Goal: Feedback & Contribution: Leave review/rating

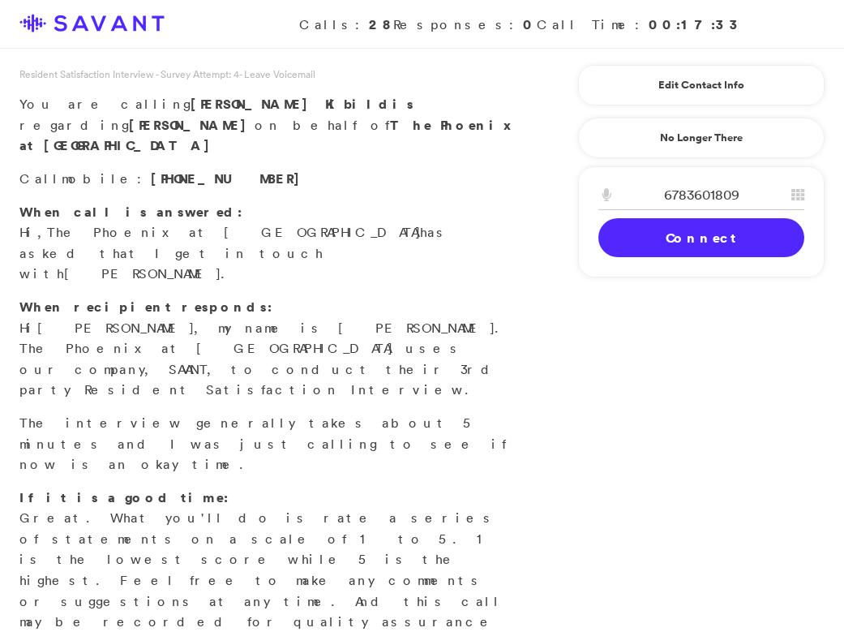
click at [654, 251] on link "Connect" at bounding box center [702, 237] width 206 height 39
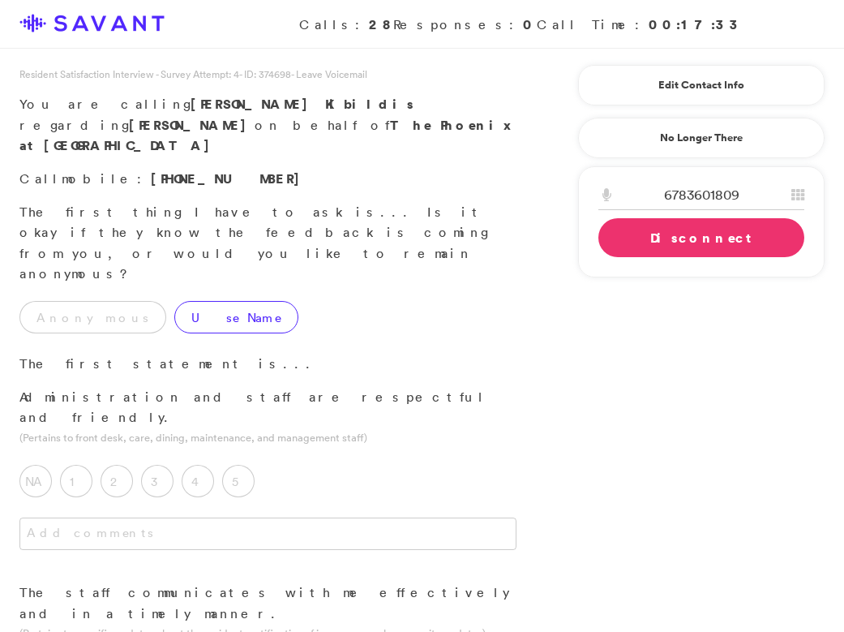
click at [181, 301] on label "Use Name" at bounding box center [236, 317] width 124 height 32
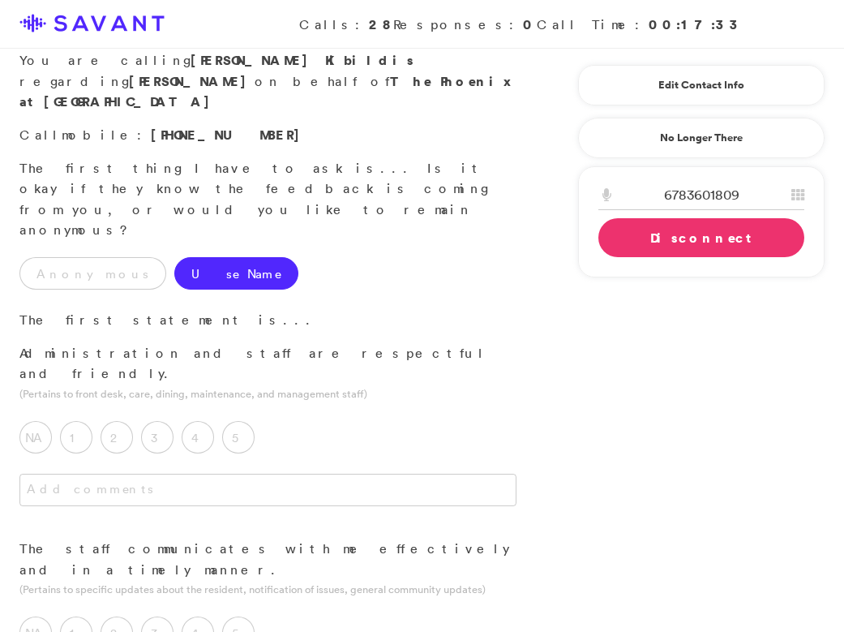
scroll to position [15, 0]
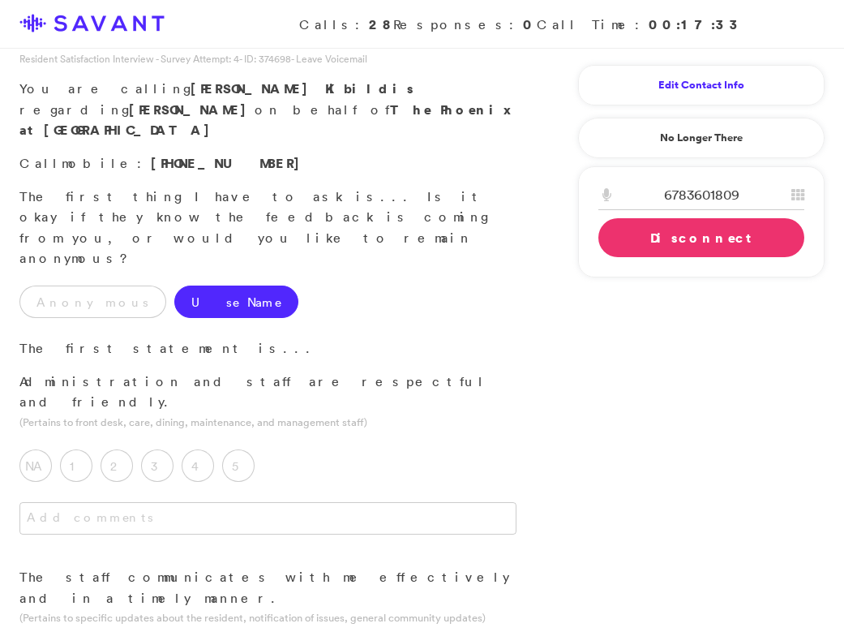
click at [704, 92] on link "Edit Contact Info" at bounding box center [702, 85] width 206 height 26
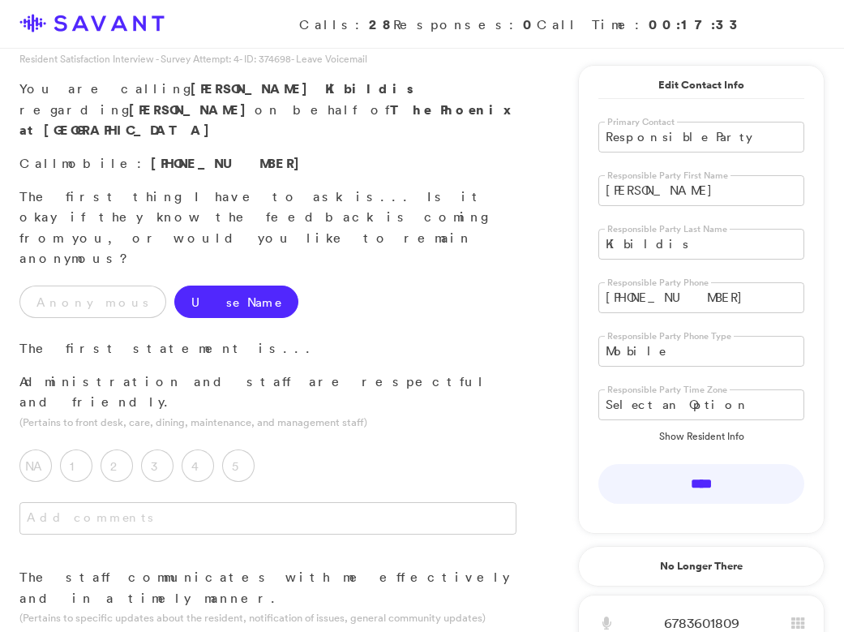
drag, startPoint x: 669, startPoint y: 191, endPoint x: 571, endPoint y: 178, distance: 99.0
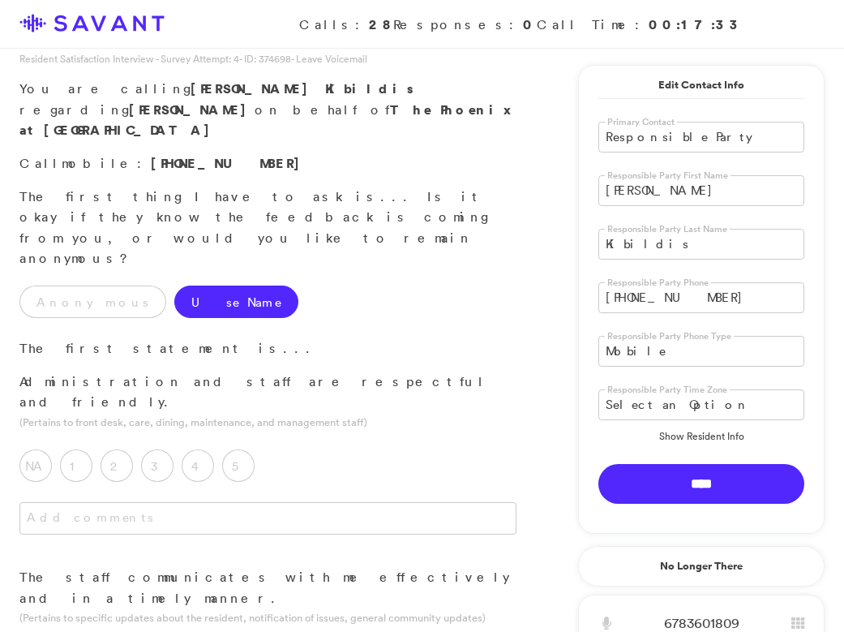
type input "[PERSON_NAME]"
click at [652, 483] on input "****" at bounding box center [702, 484] width 206 height 40
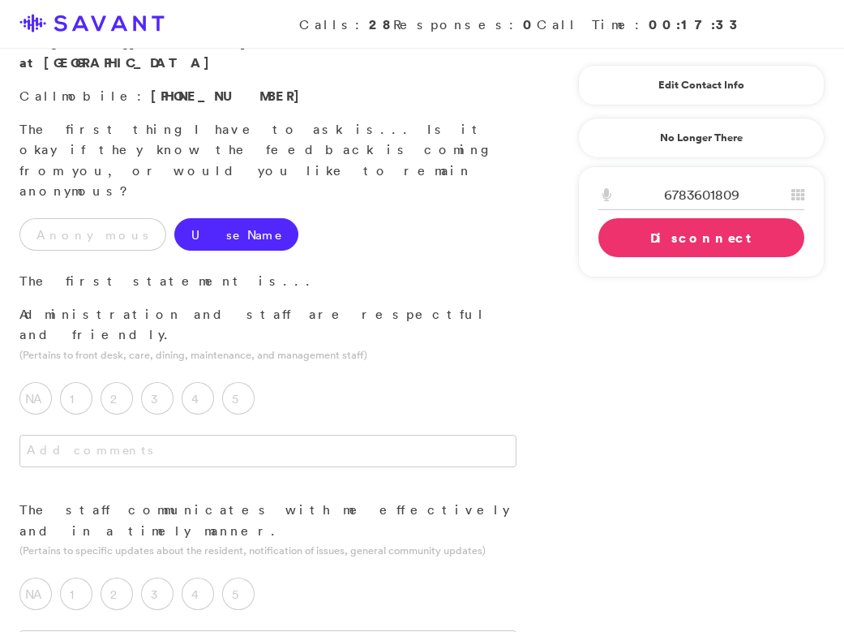
scroll to position [89, 0]
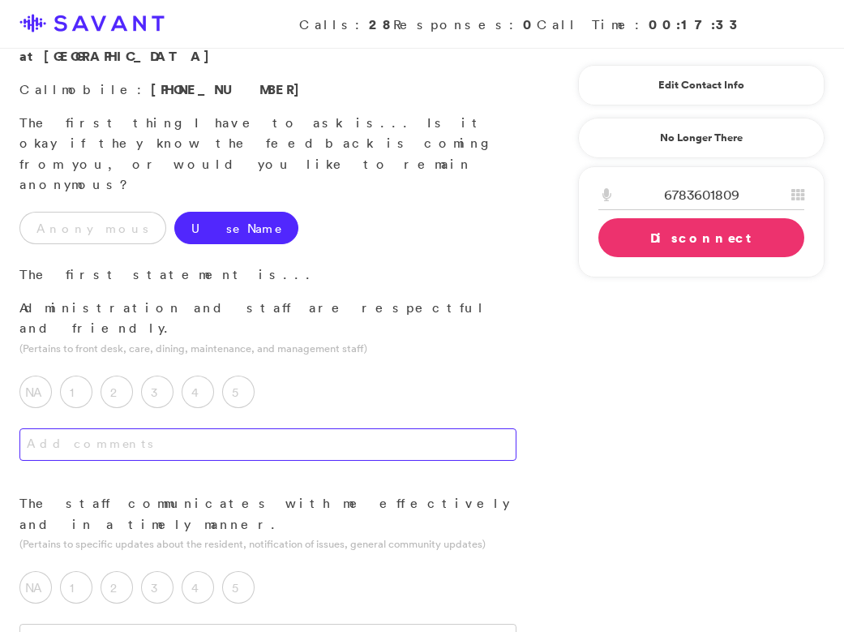
click at [384, 428] on textarea at bounding box center [267, 444] width 497 height 32
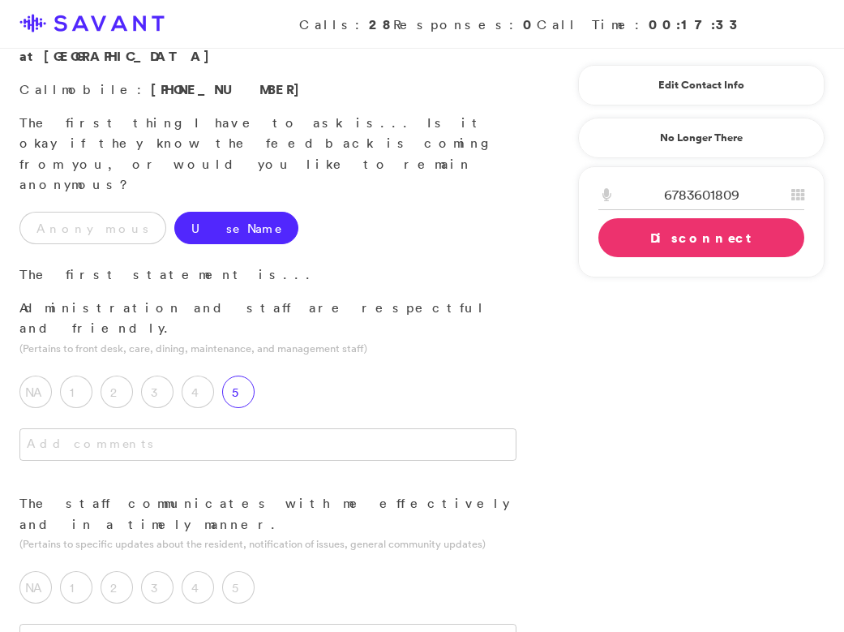
click at [247, 376] on label "5" at bounding box center [238, 392] width 32 height 32
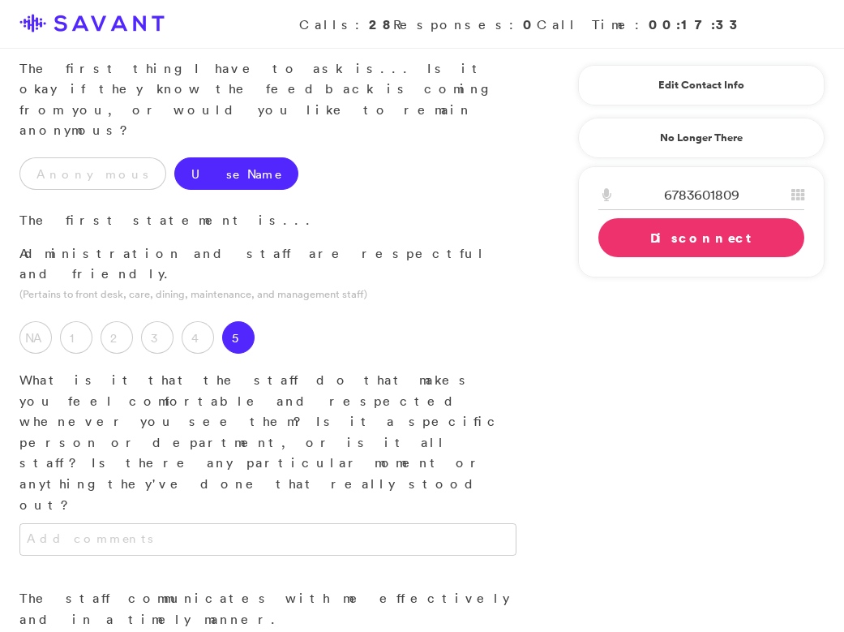
scroll to position [148, 0]
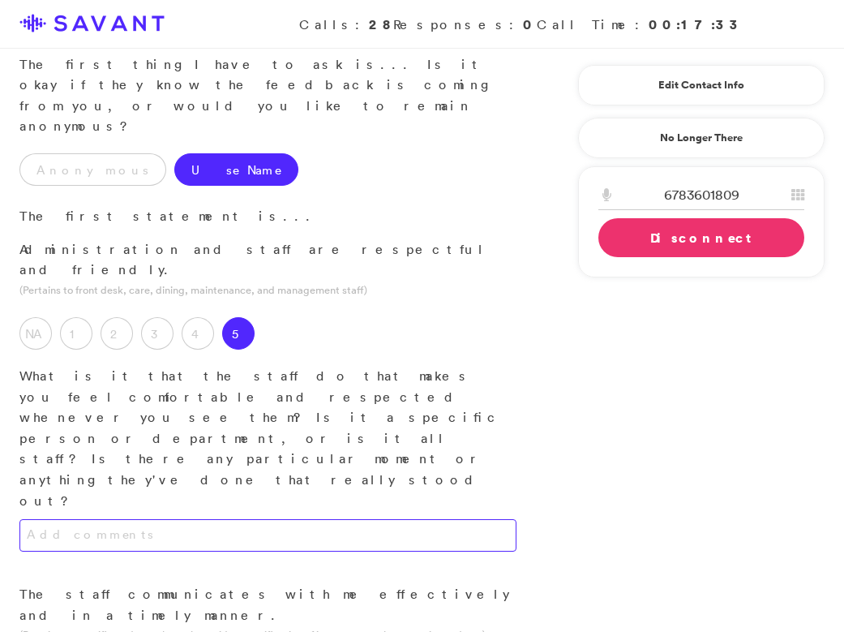
click at [258, 519] on textarea at bounding box center [267, 535] width 497 height 32
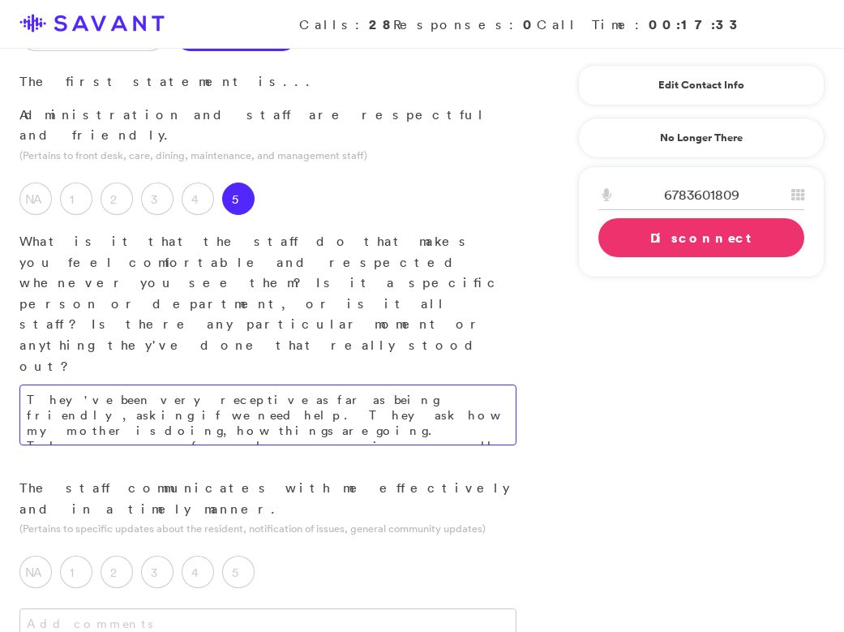
scroll to position [285, 0]
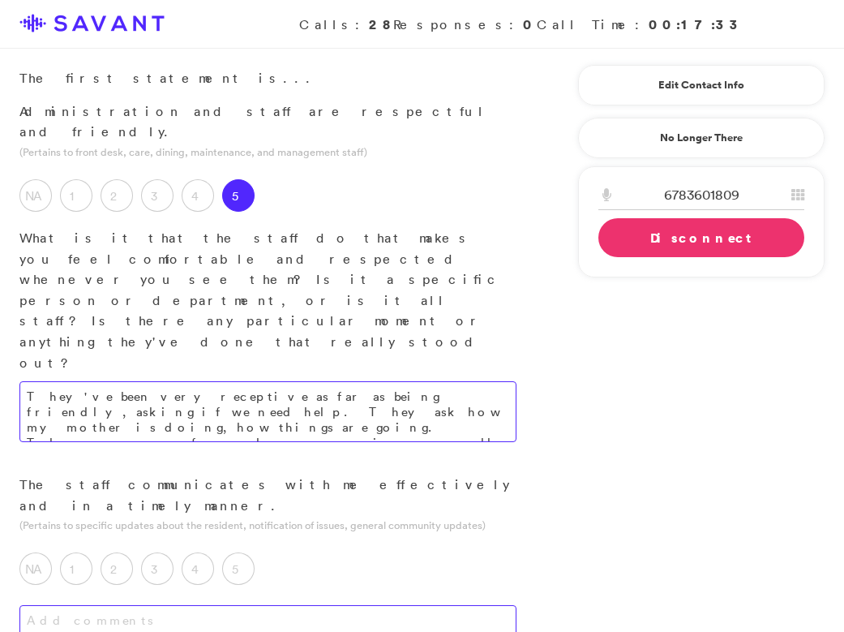
type textarea "They've been very receptive as far as being friendly, asking if we need help. T…"
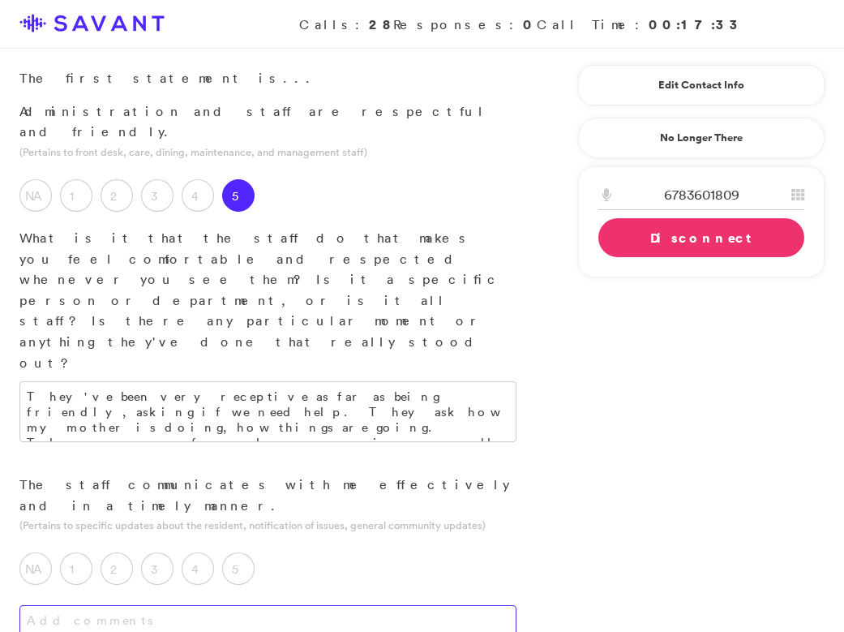
click at [315, 605] on textarea at bounding box center [267, 621] width 497 height 32
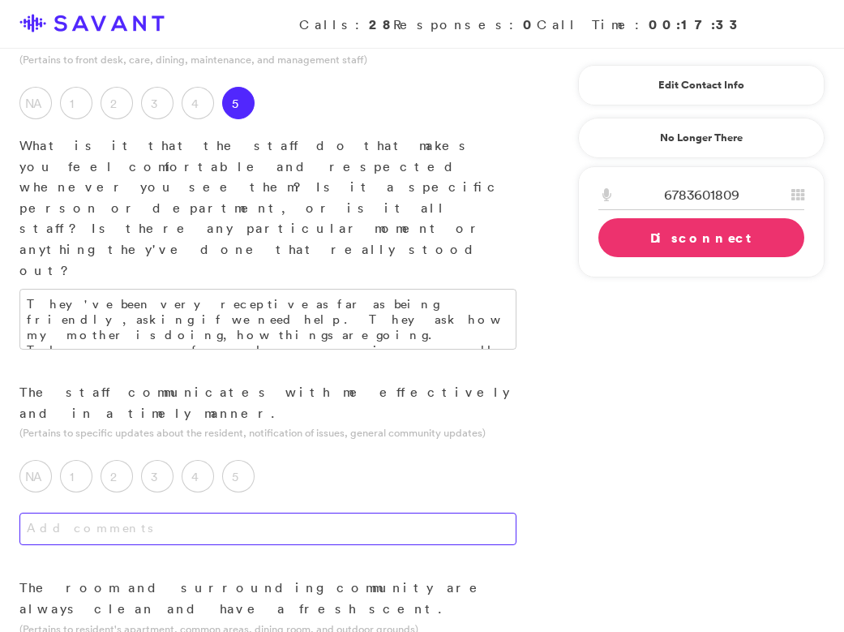
scroll to position [379, 0]
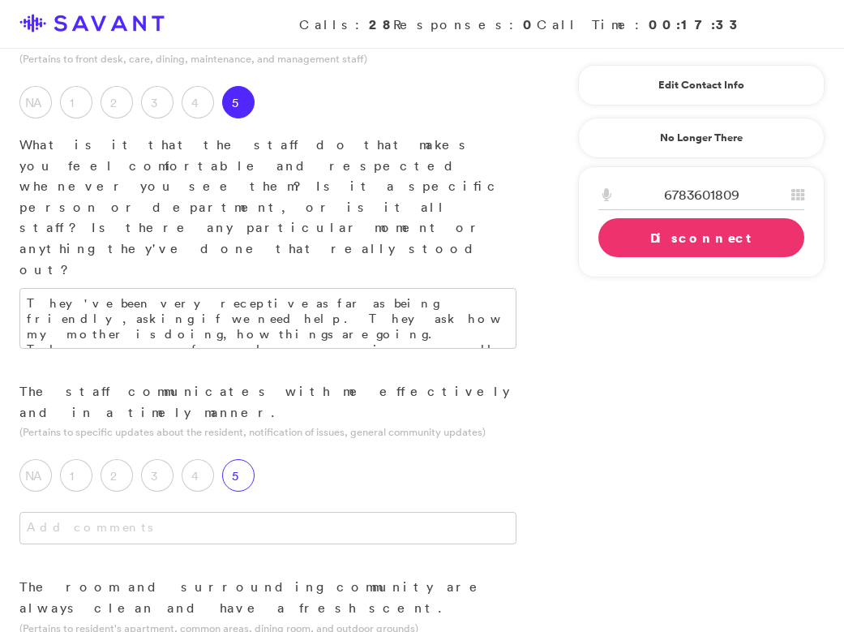
click at [249, 459] on label "5" at bounding box center [238, 475] width 32 height 32
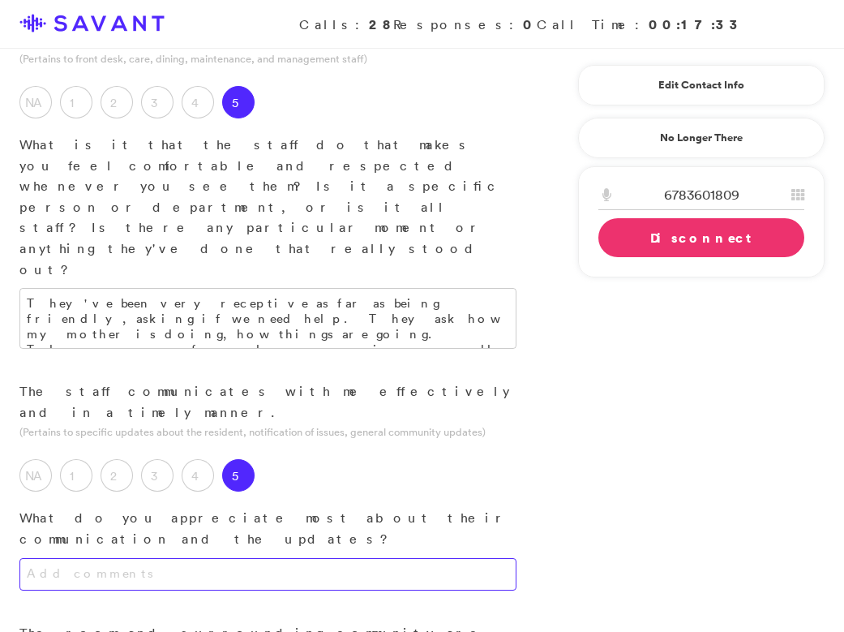
click at [298, 558] on textarea at bounding box center [267, 574] width 497 height 32
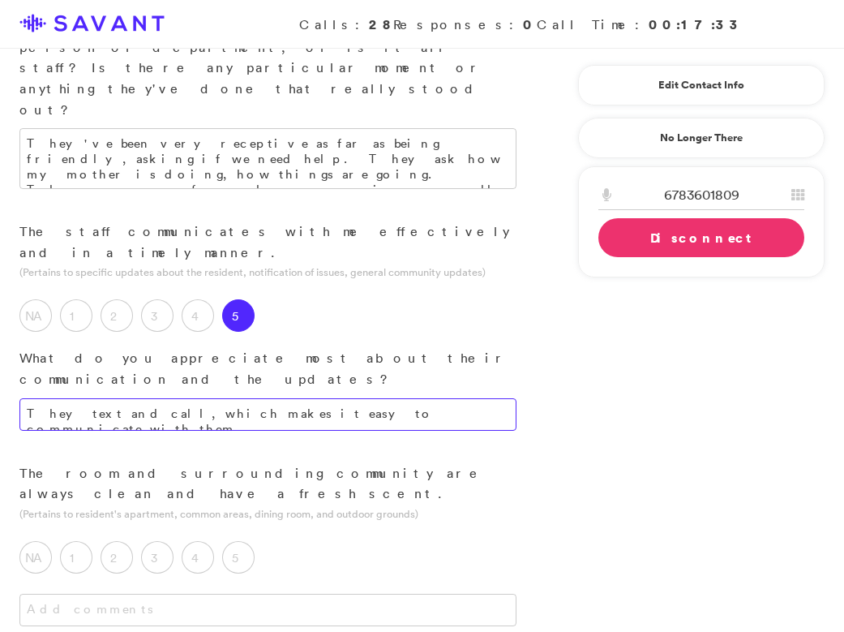
scroll to position [552, 0]
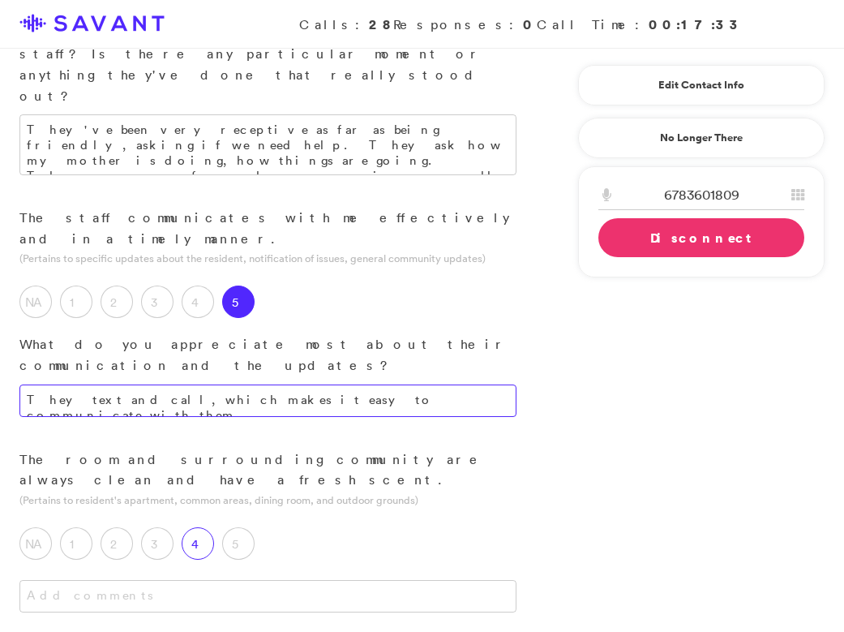
type textarea "They text and call, which makes it easy to communicate with them."
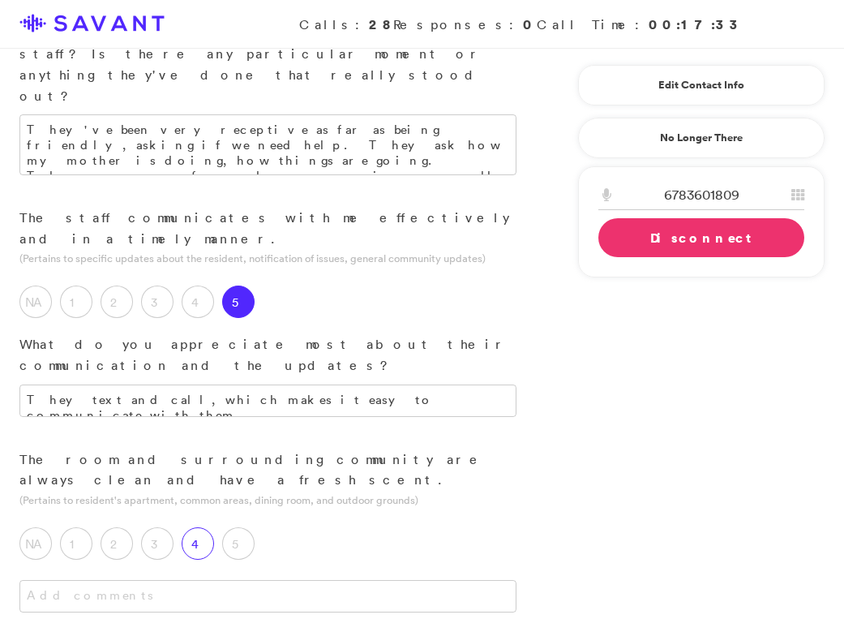
click at [197, 527] on label "4" at bounding box center [198, 543] width 32 height 32
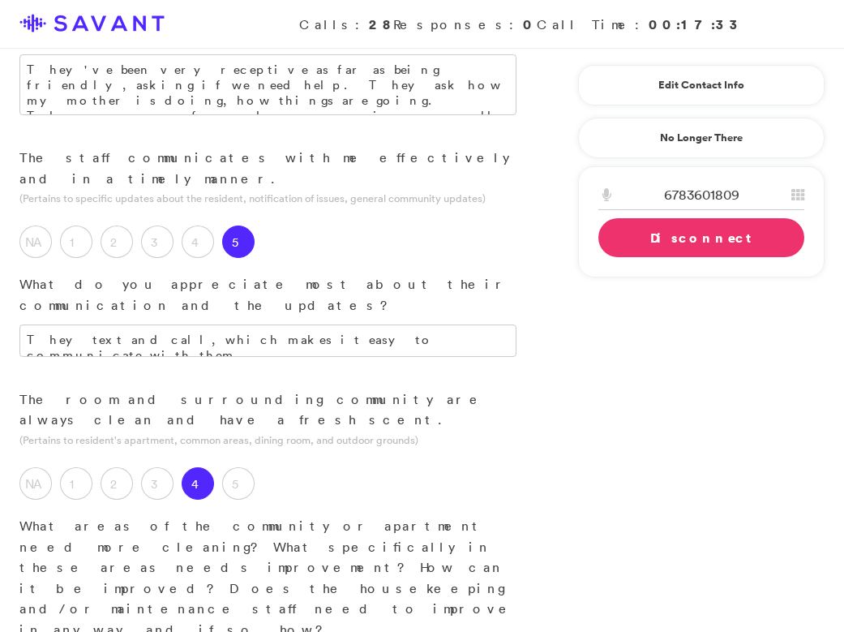
scroll to position [641, 0]
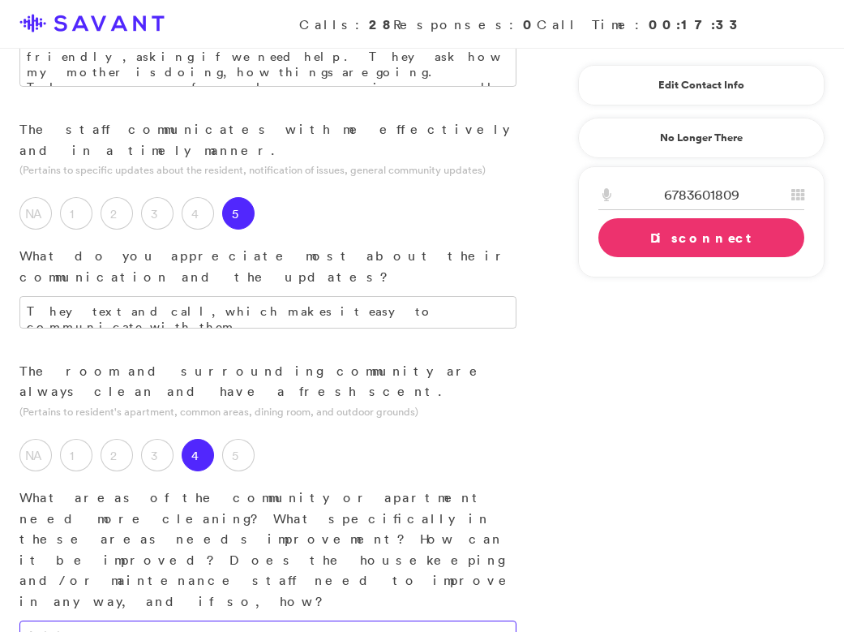
click at [238, 620] on textarea at bounding box center [267, 636] width 497 height 32
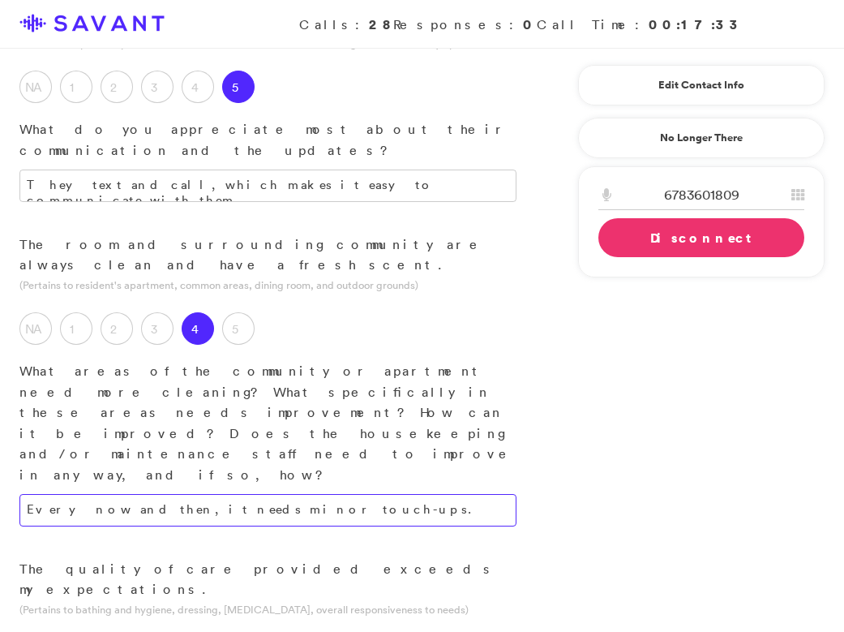
scroll to position [773, 0]
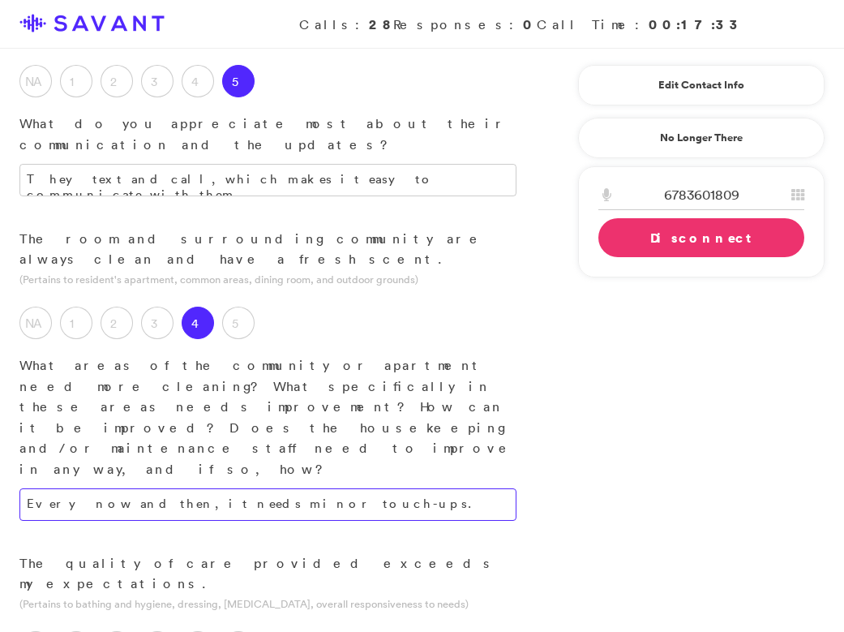
type textarea "Every now and then, it needs minor touch-ups."
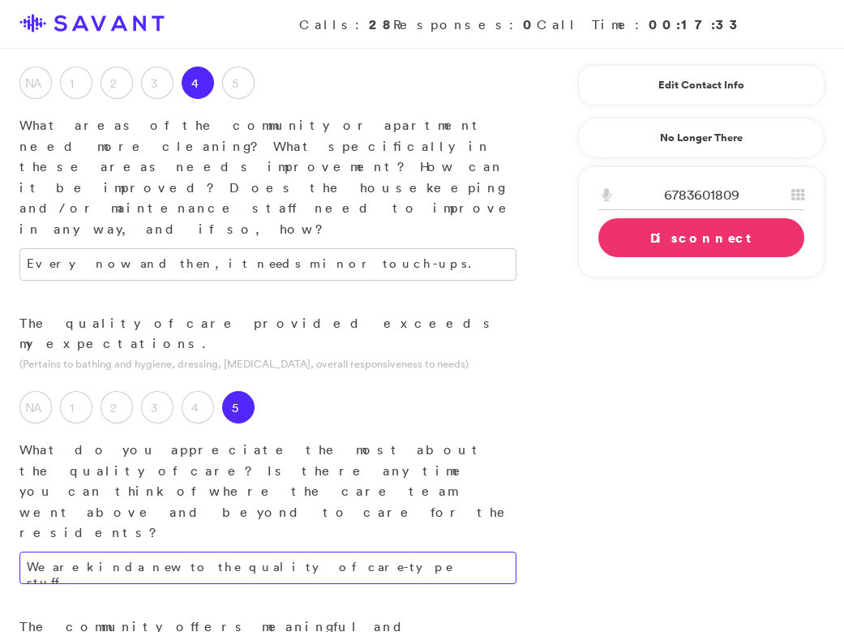
scroll to position [1045, 0]
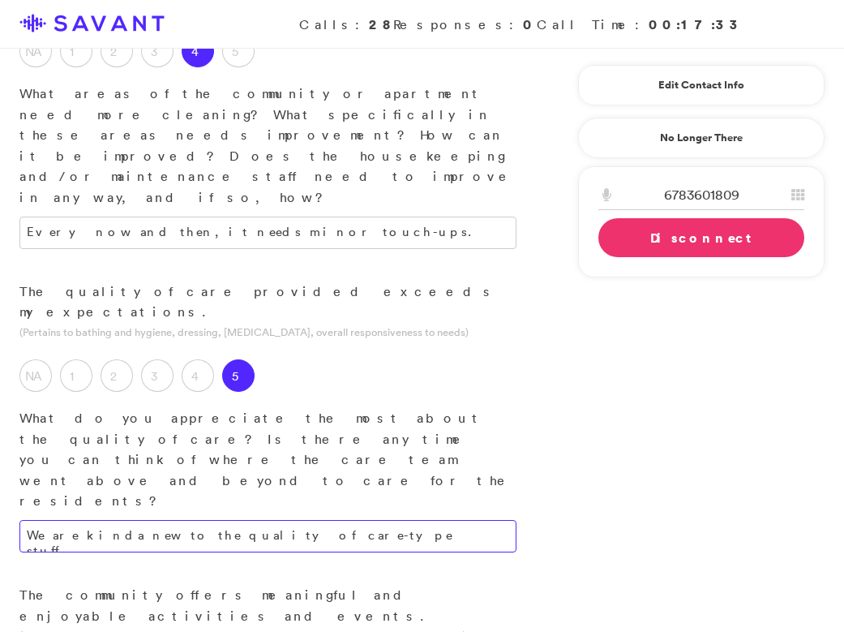
type textarea "We are kinda new to the quality of care-type stuff."
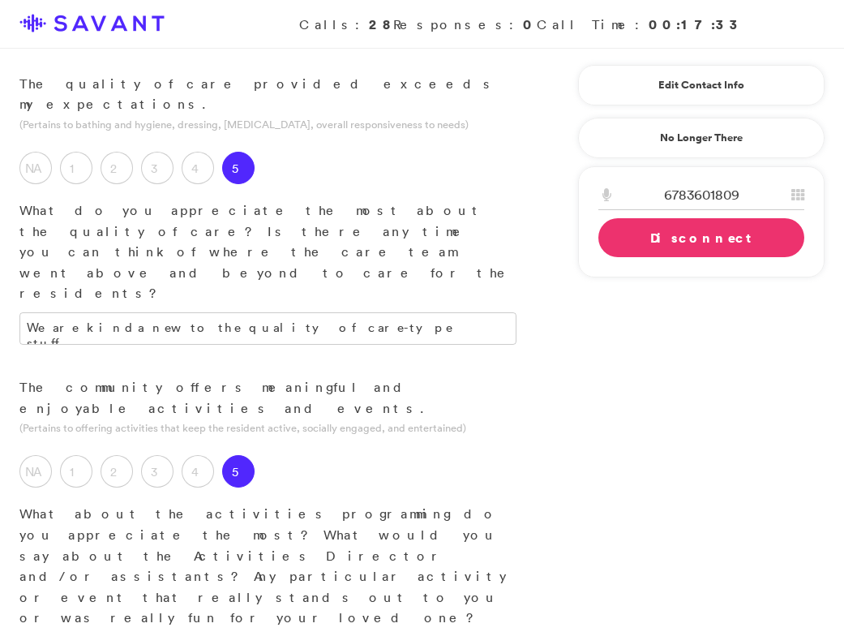
scroll to position [1258, 0]
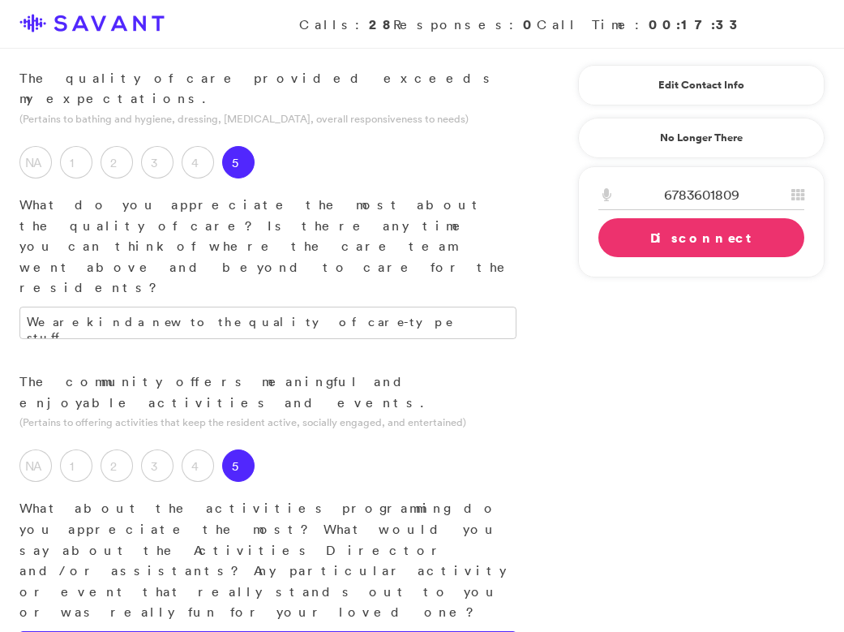
type textarea "They have lots of different opportunities. Mom has participated in movies and t…"
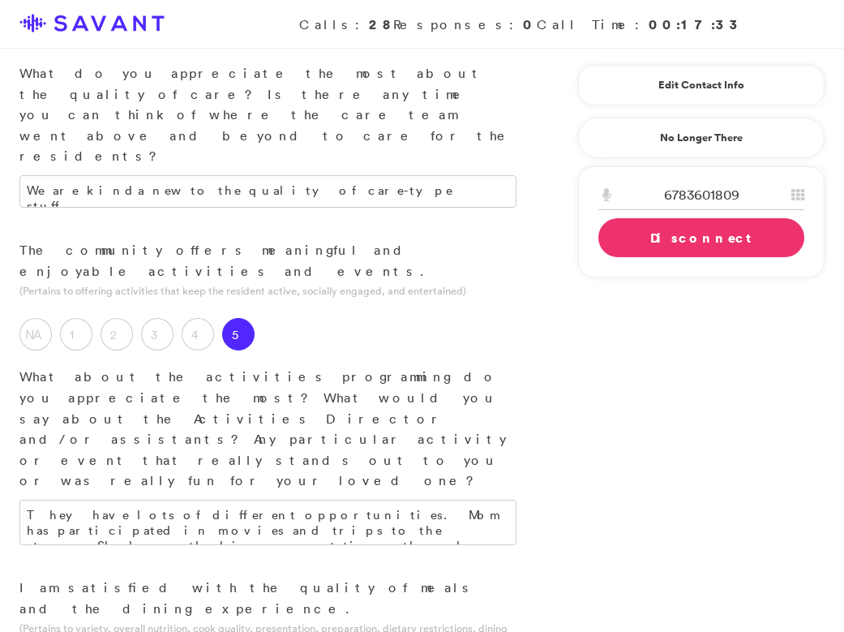
scroll to position [1390, 0]
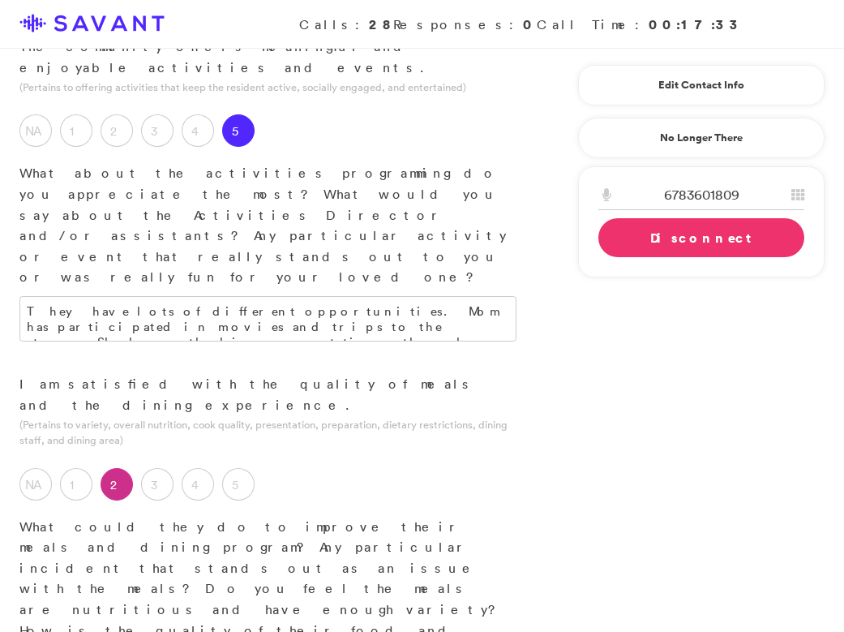
scroll to position [1608, 0]
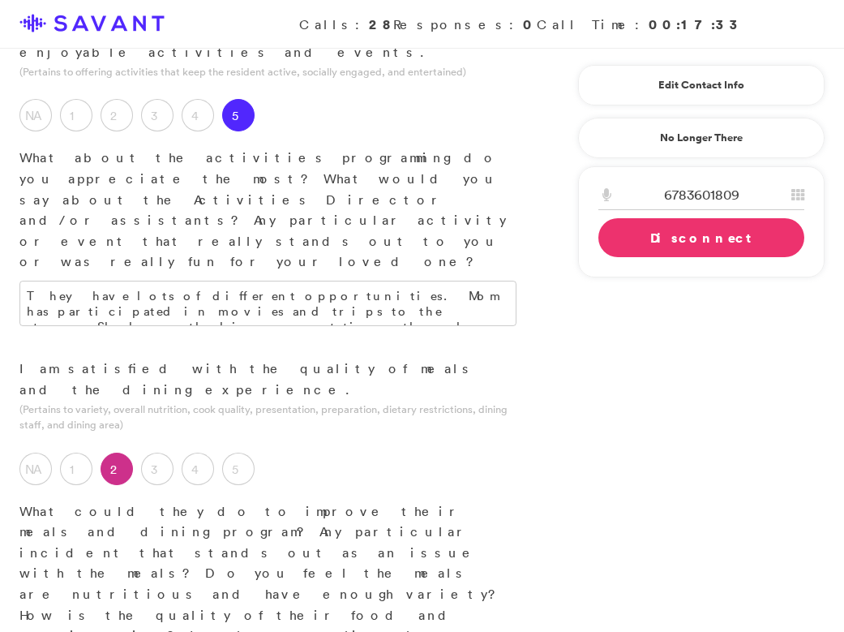
type textarea "This has been a down point. Sometimes the food is too spicy. The menu seems to …"
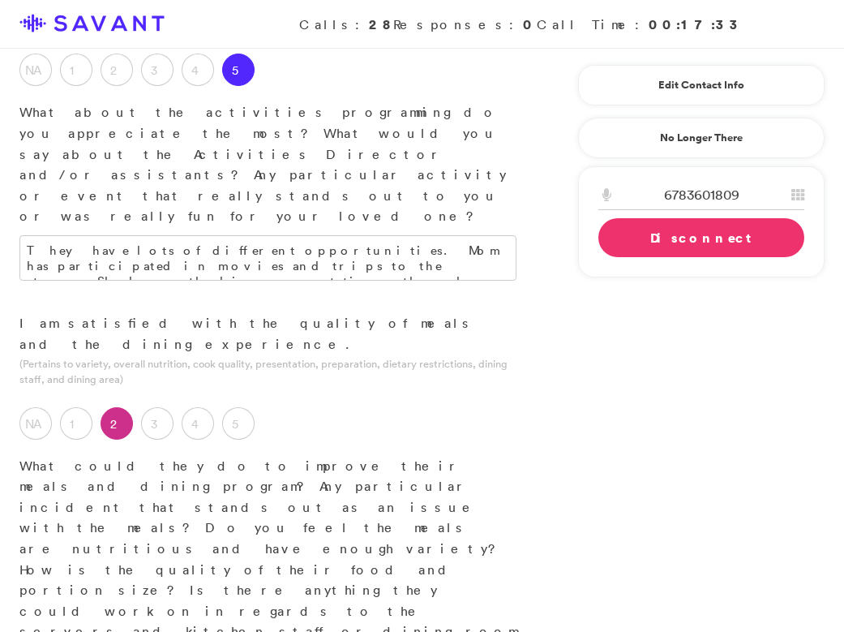
scroll to position [1660, 0]
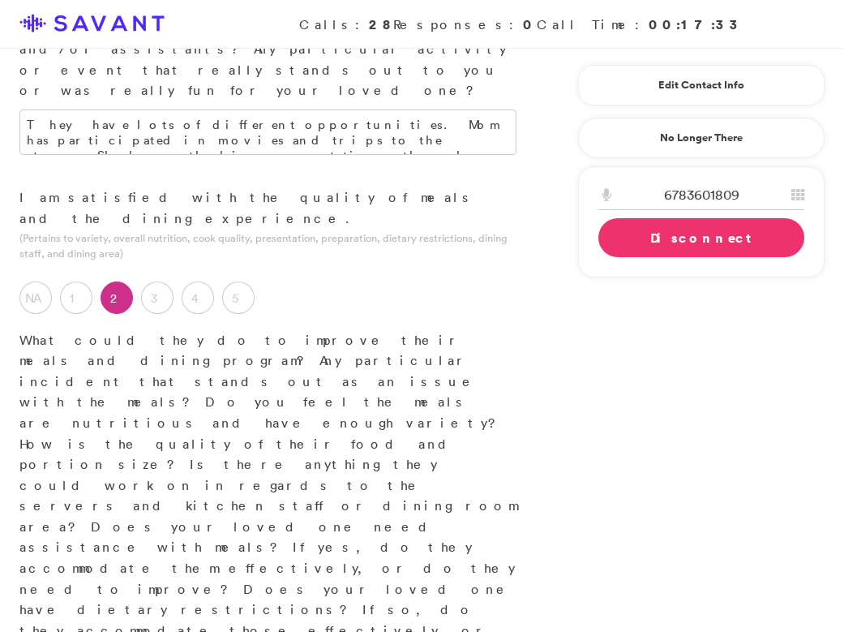
scroll to position [1780, 0]
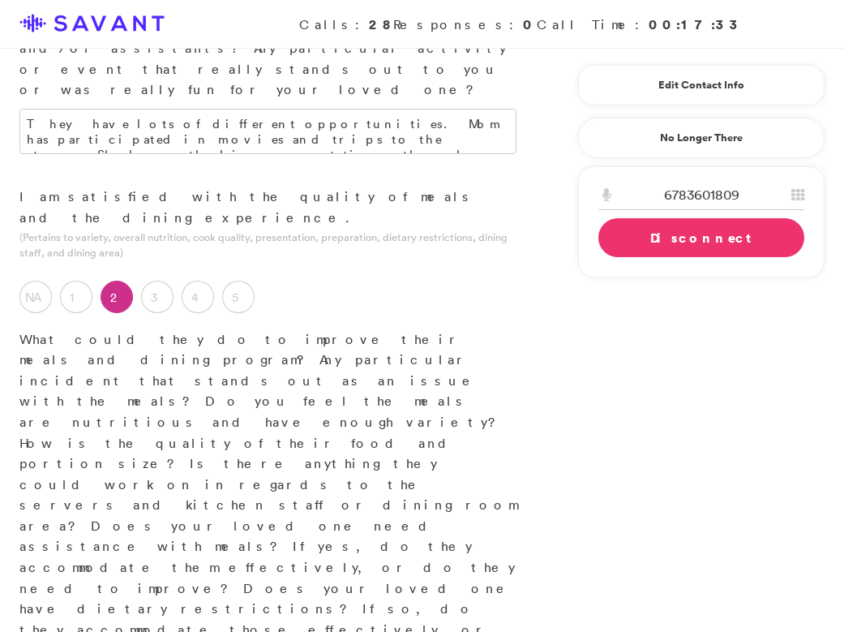
type textarea "Staff have been very supportive, and the residents are friendly. Lots of activi…"
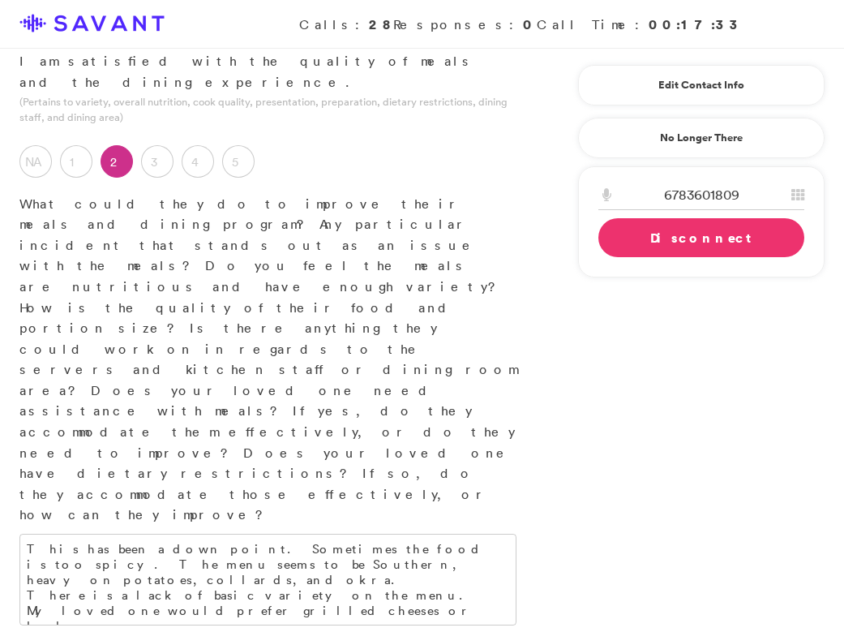
scroll to position [1916, 0]
type textarea "Staff and a variety of activities. The staff is very welcoming, and the facilit…"
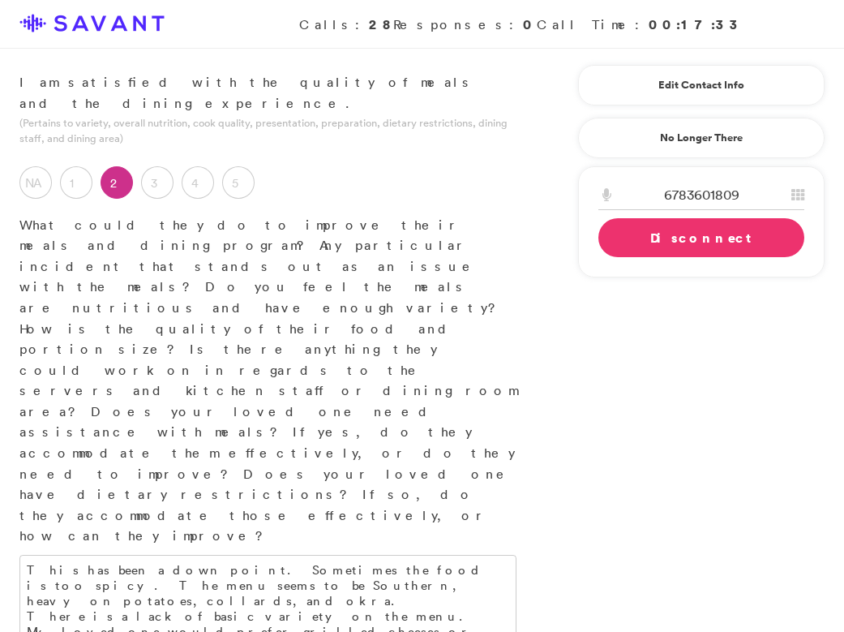
scroll to position [1908, 0]
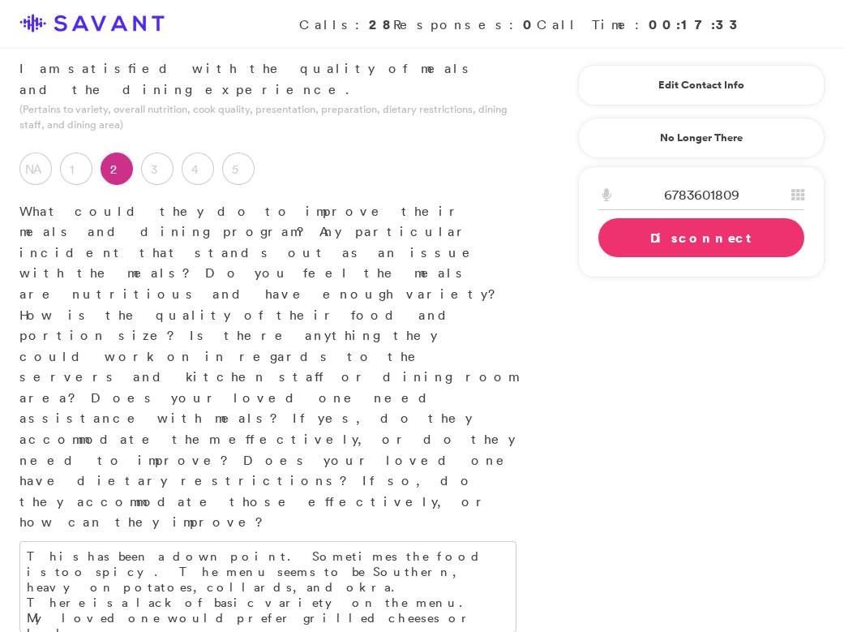
type textarea "T"
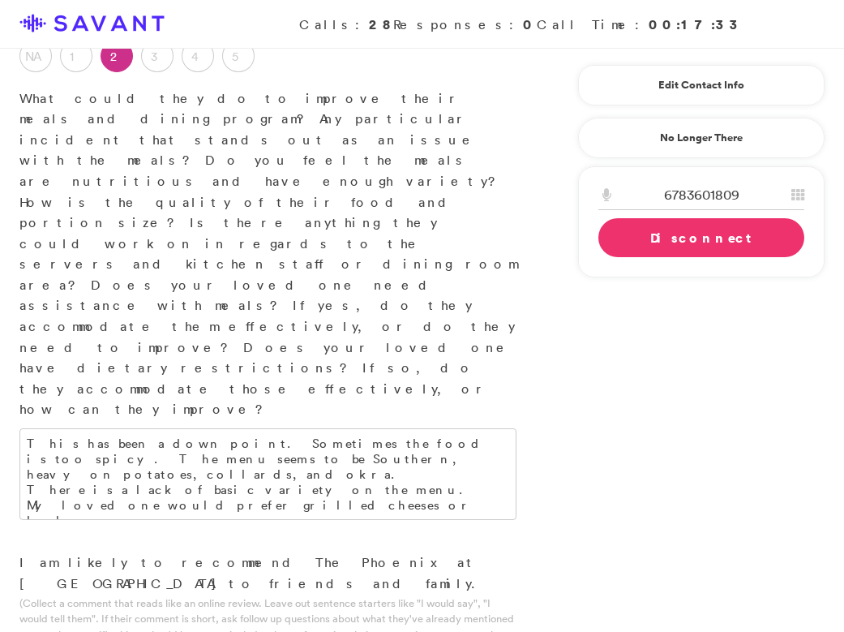
scroll to position [2022, 0]
type textarea "Enhancement of food offerings; more variety."
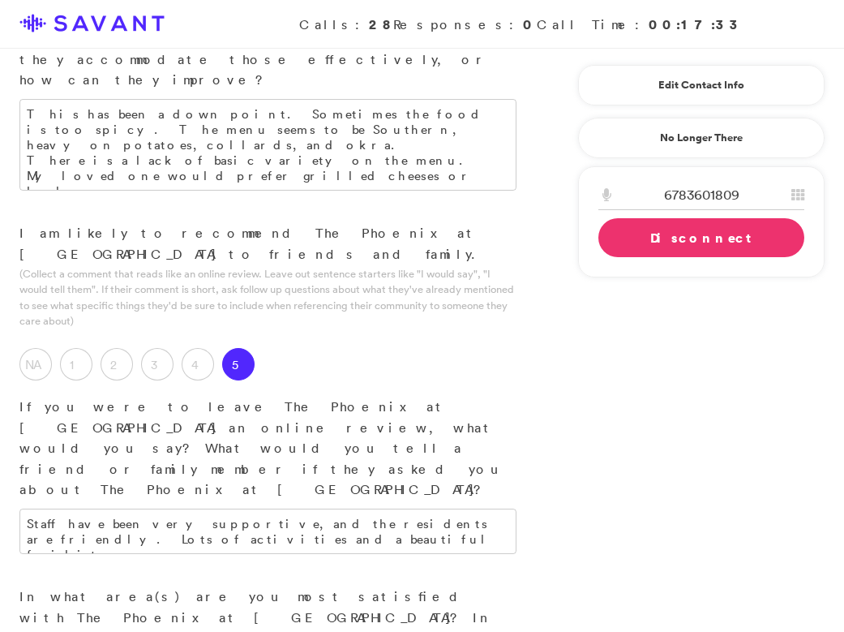
scroll to position [2351, 0]
click at [657, 238] on link "Disconnect" at bounding box center [702, 237] width 206 height 39
